Goal: Find specific page/section: Find specific page/section

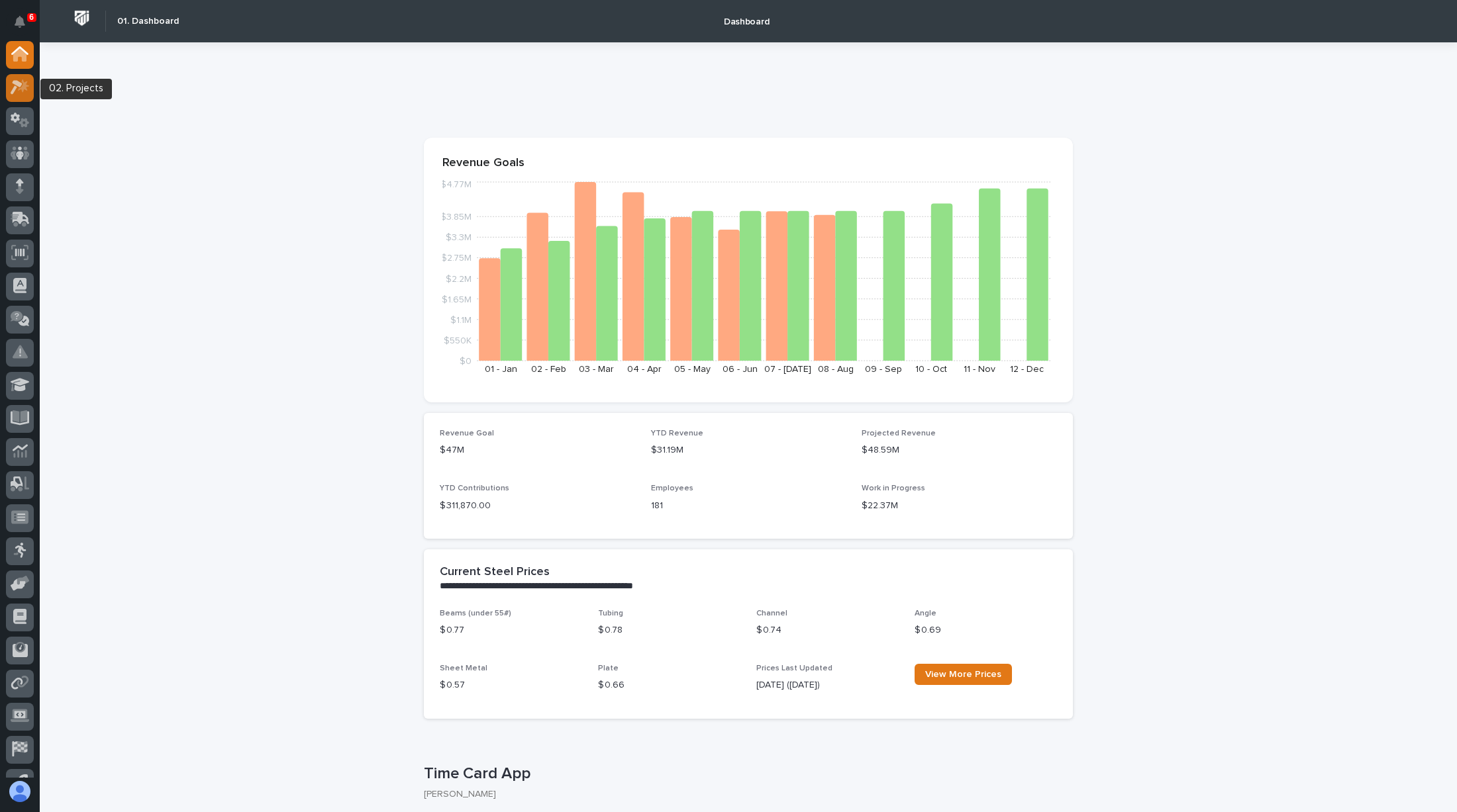
click at [23, 87] on icon at bounding box center [23, 86] width 11 height 13
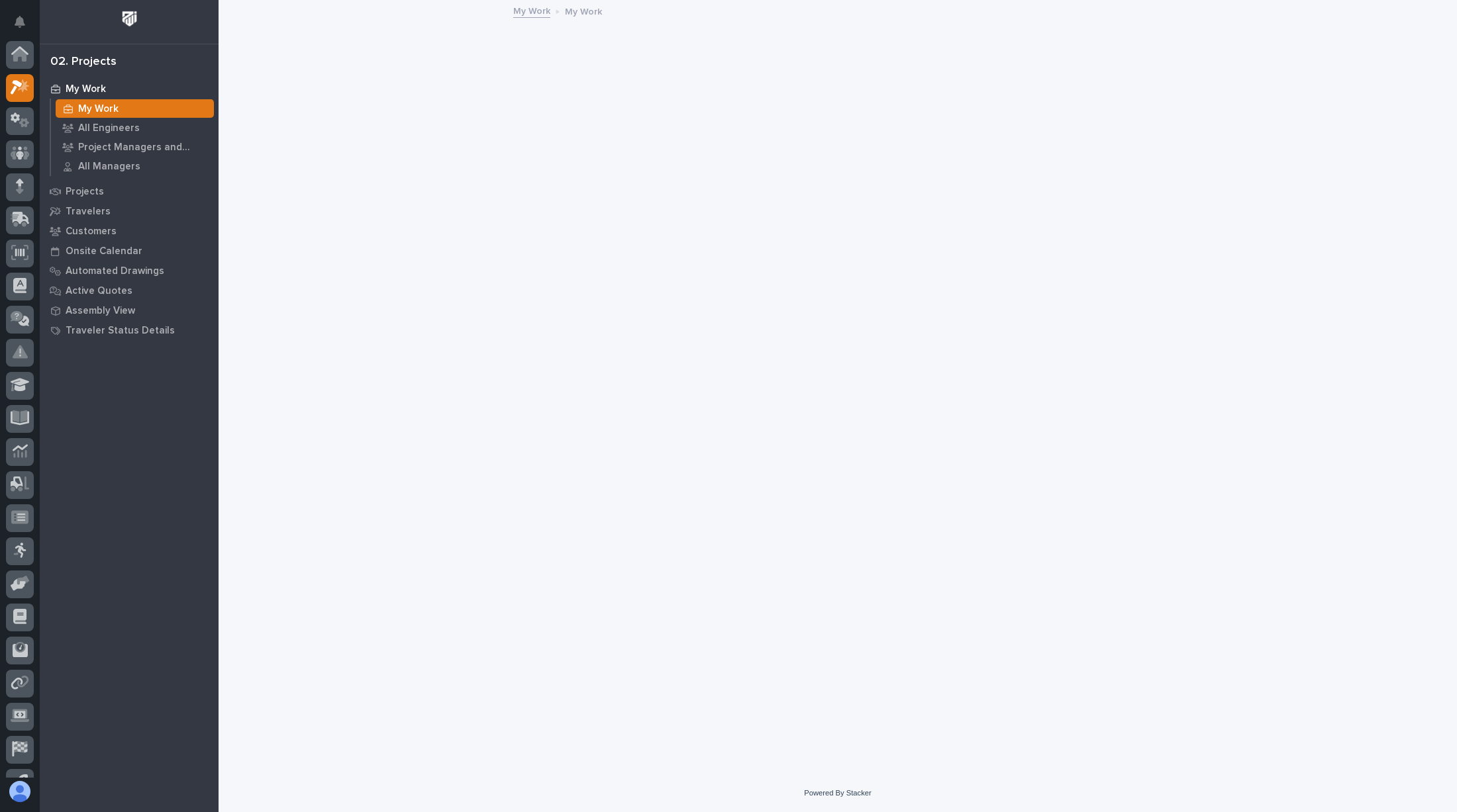
scroll to position [33, 0]
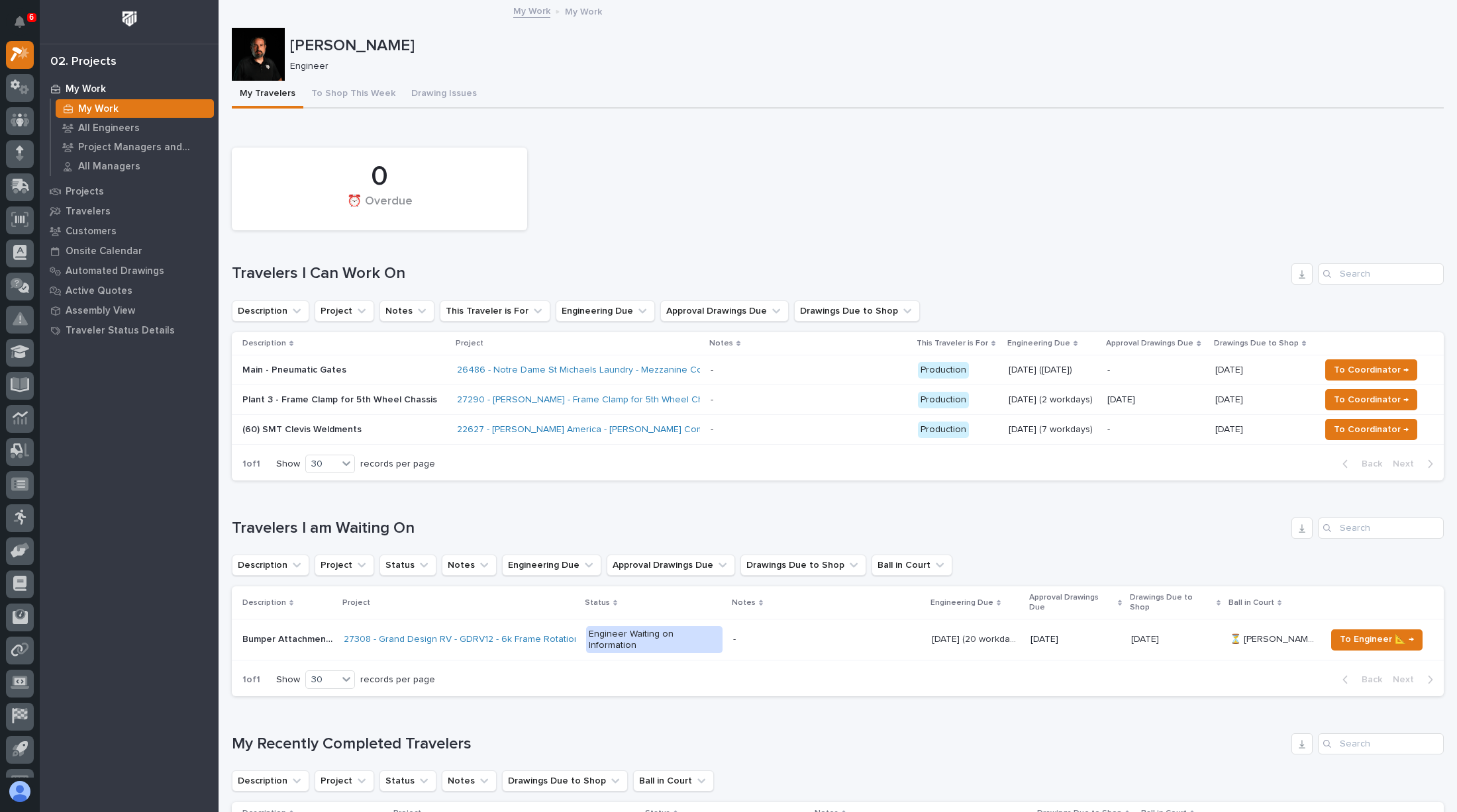
click at [399, 421] on div "(60) SMT Clevis Weldments" at bounding box center [345, 428] width 204 height 14
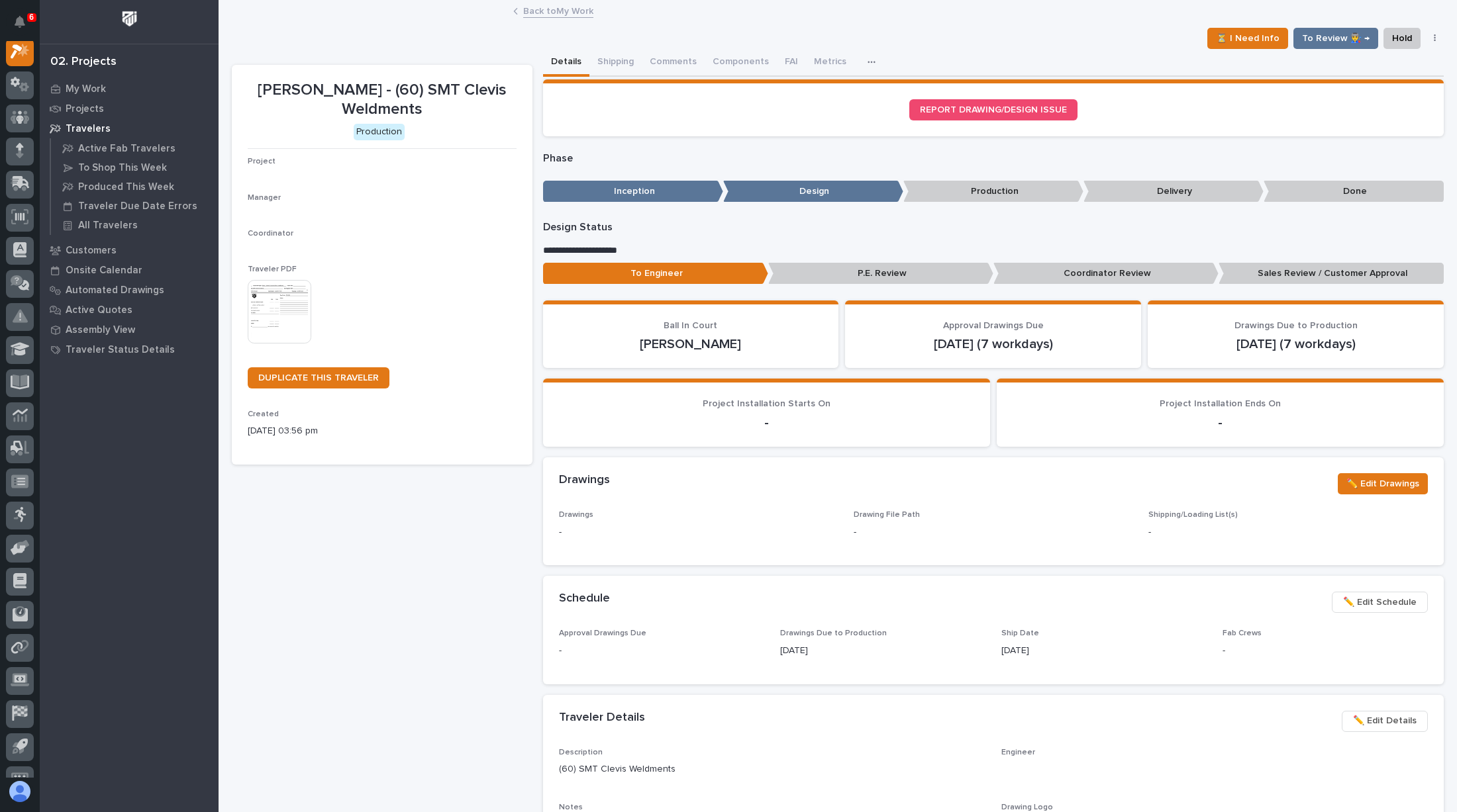
scroll to position [33, 0]
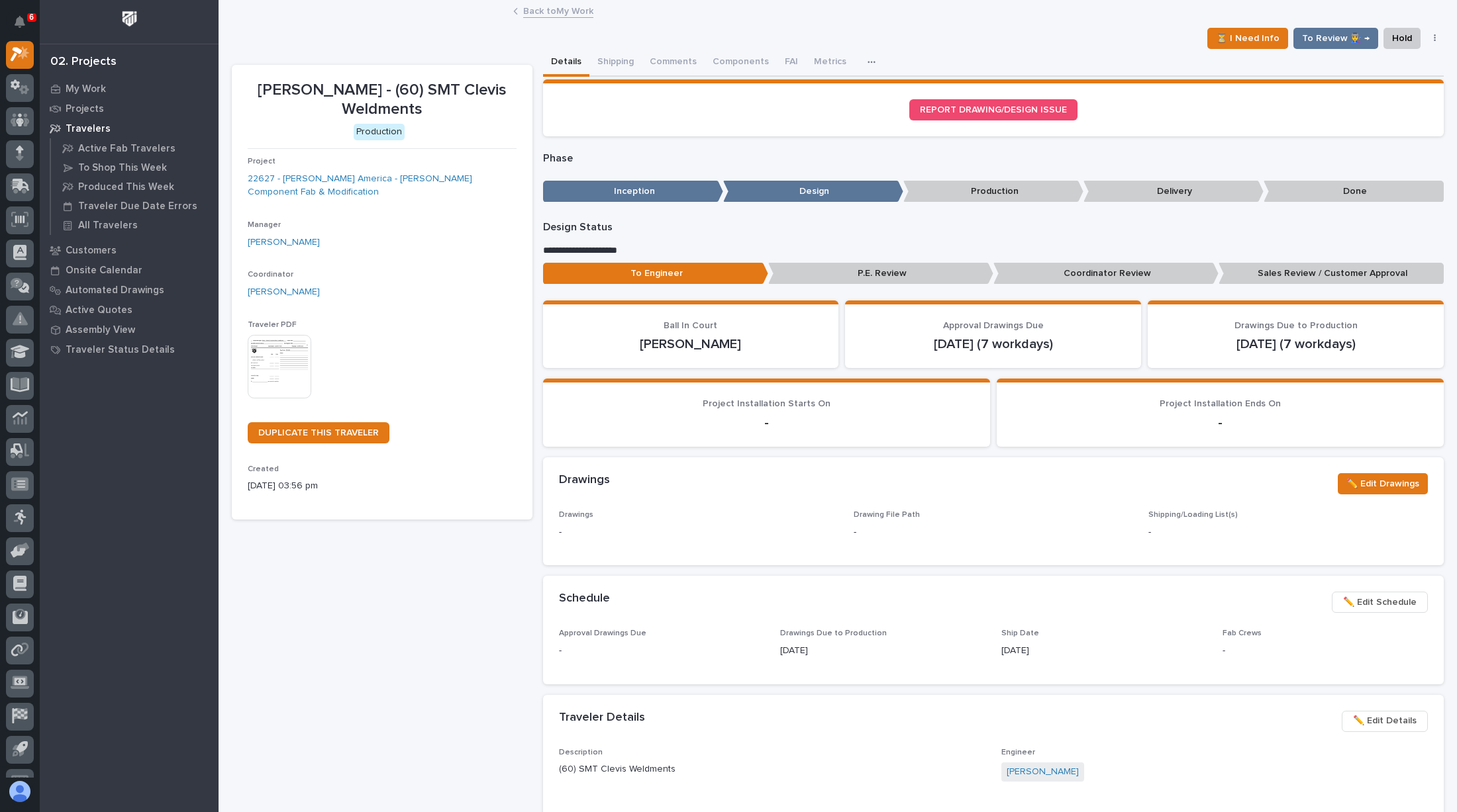
click at [283, 335] on img at bounding box center [279, 367] width 64 height 64
